Goal: Check status: Check status

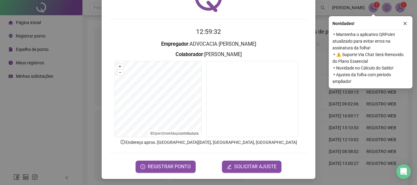
scroll to position [40, 0]
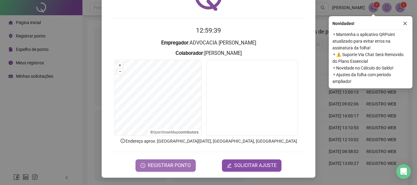
click at [182, 164] on span "REGISTRAR PONTO" at bounding box center [169, 165] width 43 height 7
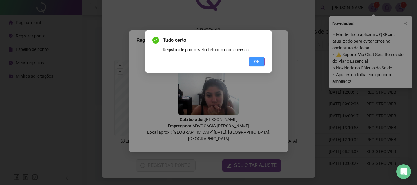
click at [260, 59] on span "OK" at bounding box center [257, 61] width 6 height 7
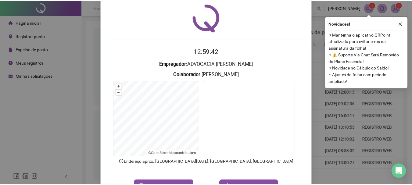
scroll to position [0, 0]
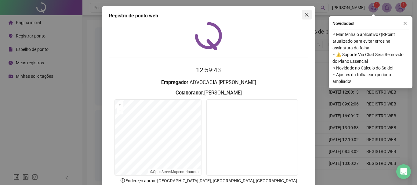
click at [307, 15] on icon "close" at bounding box center [306, 14] width 5 height 5
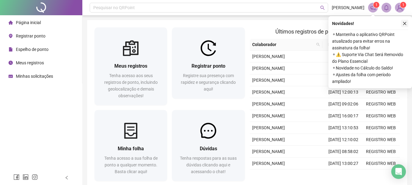
click at [406, 25] on icon "close" at bounding box center [405, 23] width 4 height 4
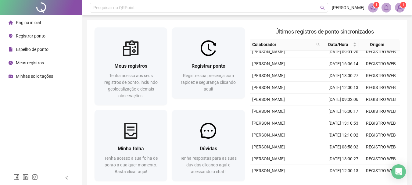
click at [33, 62] on span "Meus registros" at bounding box center [30, 62] width 28 height 5
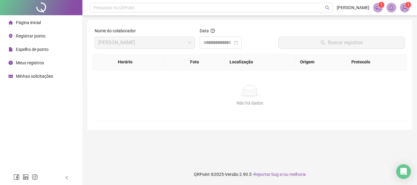
click at [199, 60] on th "Foto" at bounding box center [204, 62] width 39 height 17
click at [198, 64] on th "Foto" at bounding box center [204, 62] width 39 height 17
click at [181, 45] on span "[PERSON_NAME]" at bounding box center [144, 43] width 93 height 12
click at [26, 47] on span "Espelho de ponto" at bounding box center [32, 49] width 33 height 5
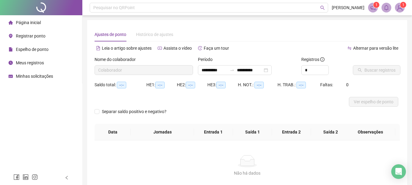
type input "**********"
click at [28, 36] on span "Registrar ponto" at bounding box center [31, 36] width 30 height 5
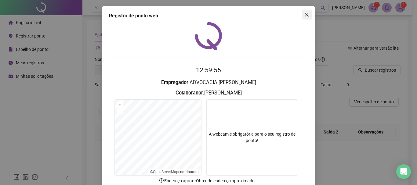
click at [305, 14] on icon "close" at bounding box center [307, 15] width 4 height 4
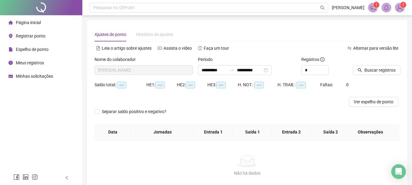
click at [43, 20] on li "Página inicial" at bounding box center [41, 22] width 80 height 12
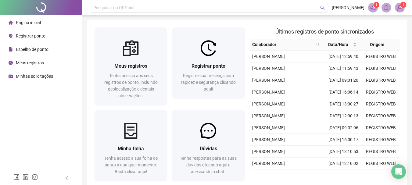
click at [34, 60] on span "Meus registros" at bounding box center [30, 62] width 28 height 5
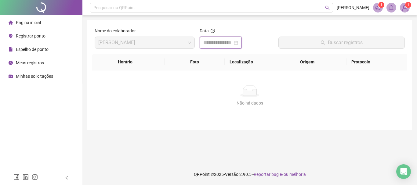
click at [230, 42] on input at bounding box center [217, 42] width 29 height 7
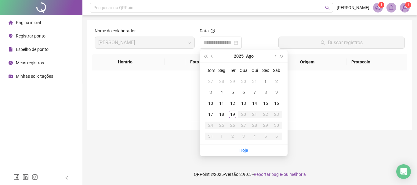
click at [195, 65] on th "Foto" at bounding box center [204, 62] width 39 height 17
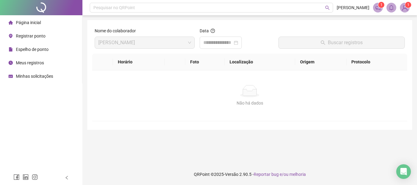
click at [35, 25] on span "Página inicial" at bounding box center [28, 22] width 25 height 5
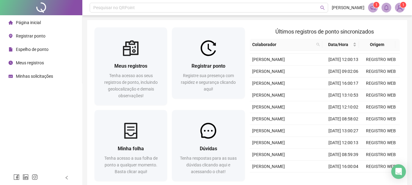
scroll to position [61, 0]
drag, startPoint x: 351, startPoint y: 114, endPoint x: 335, endPoint y: 86, distance: 32.5
click at [335, 86] on tbody "[PERSON_NAME] [DATE] 12:59:40 REGISTRO WEB [PERSON_NAME] [DATE] 11:59:43 REGIST…" at bounding box center [325, 83] width 151 height 179
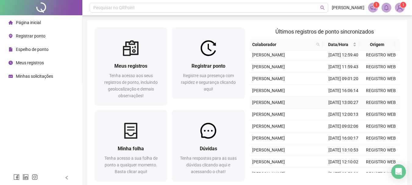
scroll to position [0, 0]
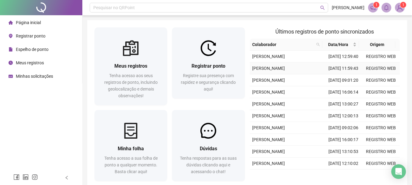
click at [343, 69] on td "[DATE] 11:59:43" at bounding box center [344, 69] width 38 height 12
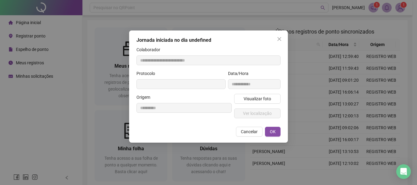
type input "**********"
click at [280, 41] on icon "close" at bounding box center [279, 39] width 5 height 5
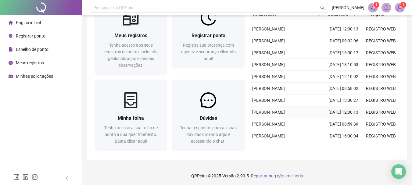
scroll to position [32, 0]
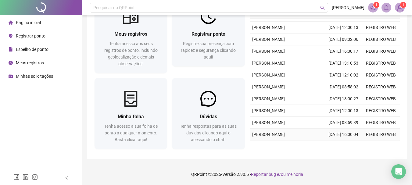
click at [332, 129] on td "[DATE] 16:00:04" at bounding box center [344, 135] width 38 height 12
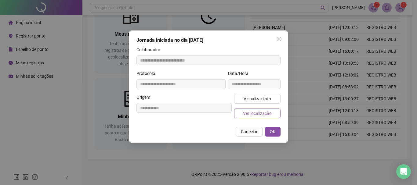
type input "**********"
click at [249, 101] on span "Visualizar foto" at bounding box center [257, 99] width 27 height 7
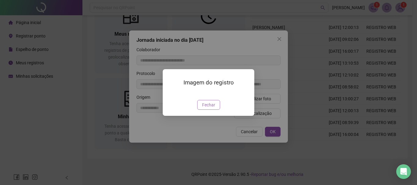
click at [209, 108] on span "Fechar" at bounding box center [208, 105] width 13 height 7
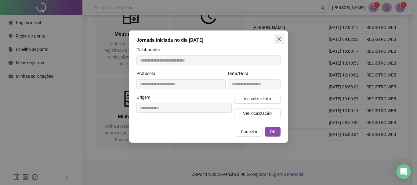
drag, startPoint x: 278, startPoint y: 37, endPoint x: 303, endPoint y: 78, distance: 47.5
click at [279, 37] on icon "close" at bounding box center [279, 39] width 5 height 5
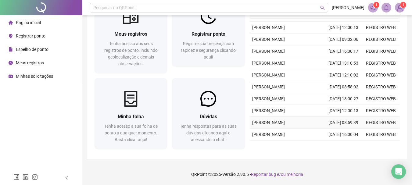
click at [285, 120] on span "[PERSON_NAME]" at bounding box center [268, 122] width 33 height 5
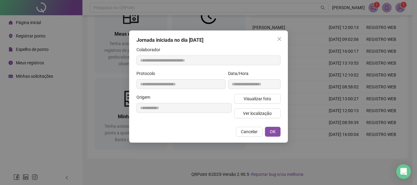
type input "**********"
click at [256, 99] on span "Visualizar foto" at bounding box center [257, 99] width 27 height 7
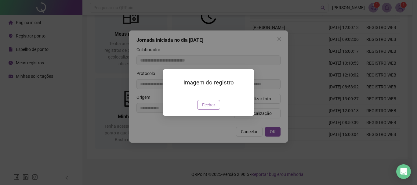
click at [208, 108] on span "Fechar" at bounding box center [208, 105] width 13 height 7
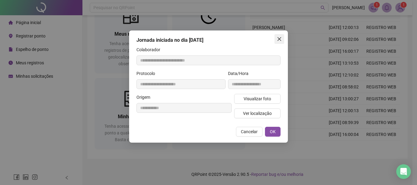
click at [279, 39] on icon "close" at bounding box center [280, 39] width 4 height 4
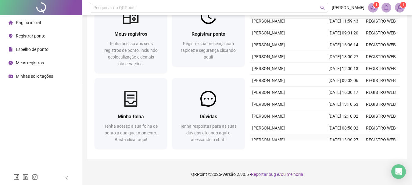
scroll to position [0, 0]
